Goal: Task Accomplishment & Management: Manage account settings

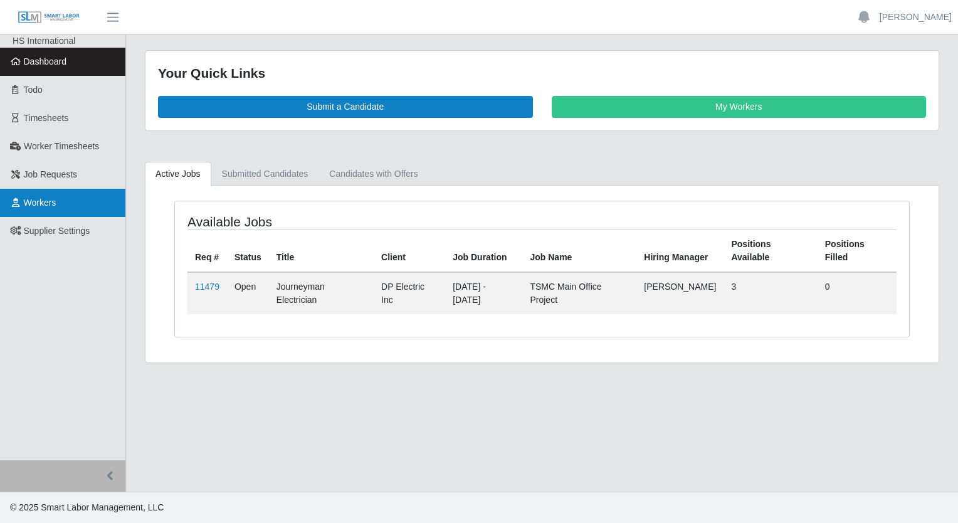
click at [51, 207] on span "Workers" at bounding box center [40, 202] width 33 height 10
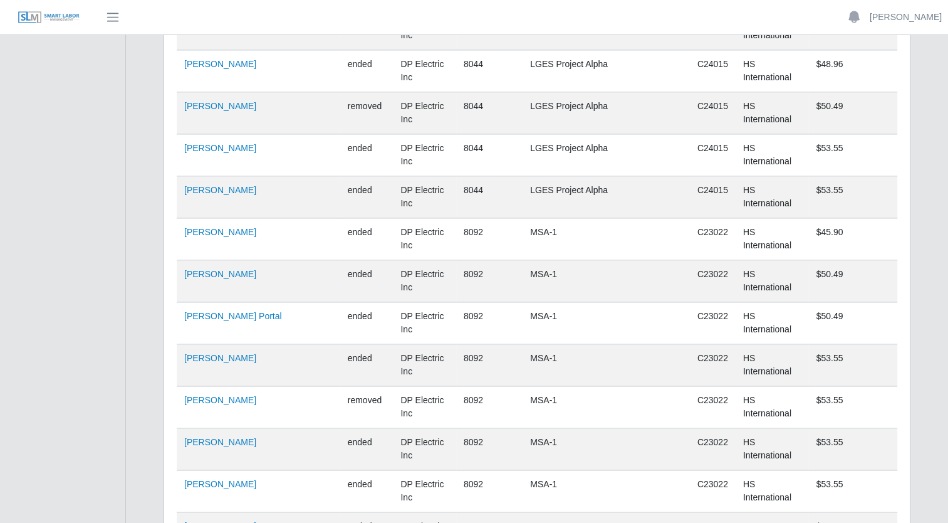
scroll to position [9085, 0]
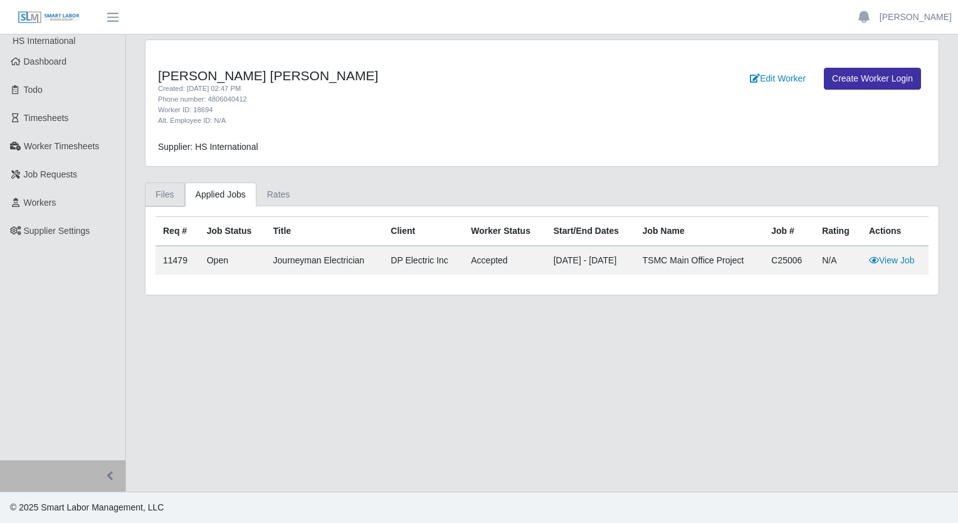
click at [167, 193] on link "Files" at bounding box center [165, 194] width 40 height 24
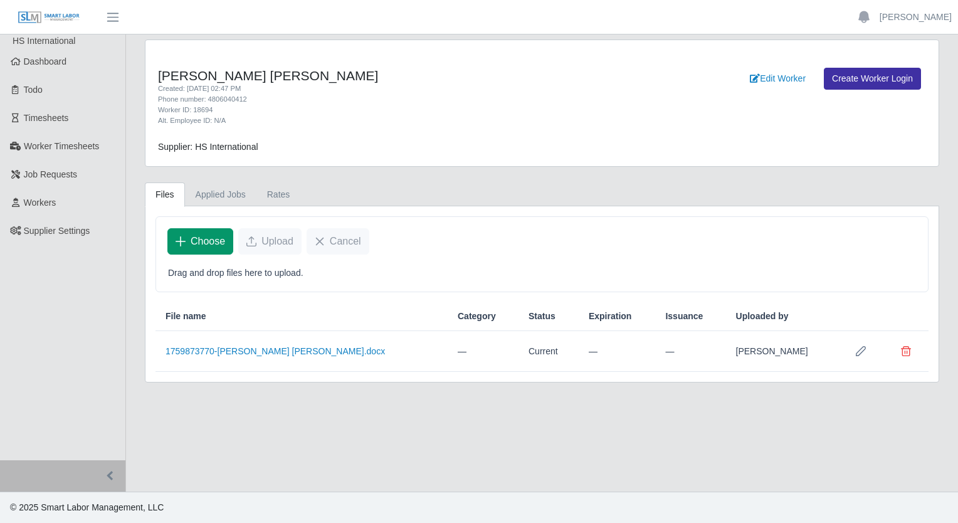
click at [215, 239] on span "Choose" at bounding box center [208, 241] width 34 height 15
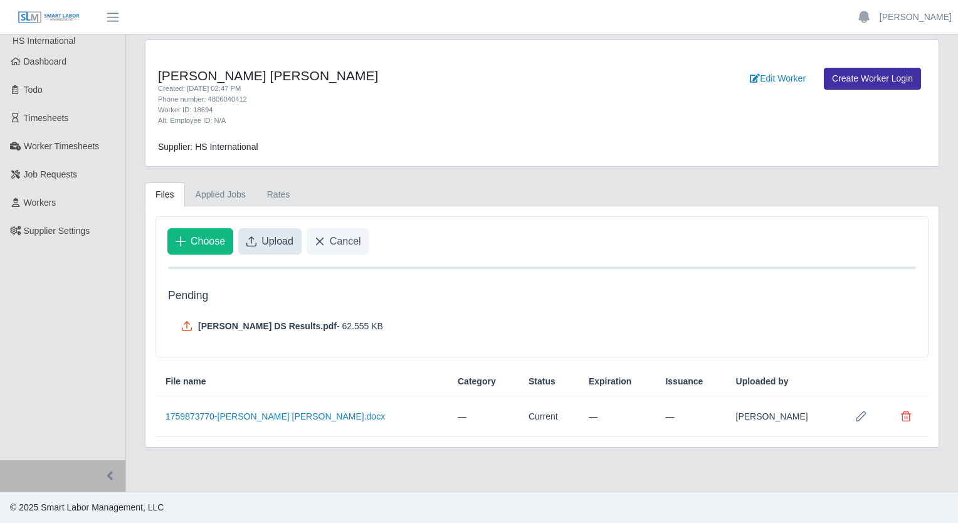
click at [268, 239] on span "Upload" at bounding box center [277, 241] width 32 height 15
